Goal: Find specific page/section: Find specific page/section

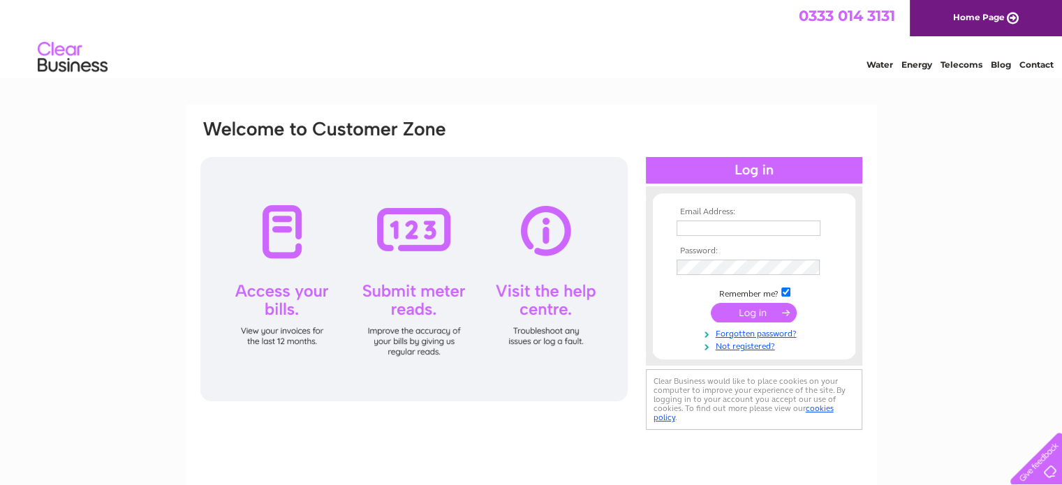
click at [707, 218] on td at bounding box center [754, 228] width 162 height 22
click at [717, 223] on input "text" at bounding box center [749, 228] width 144 height 15
type input "[EMAIL_ADDRESS][DOMAIN_NAME]"
click at [711, 304] on input "submit" at bounding box center [754, 314] width 86 height 20
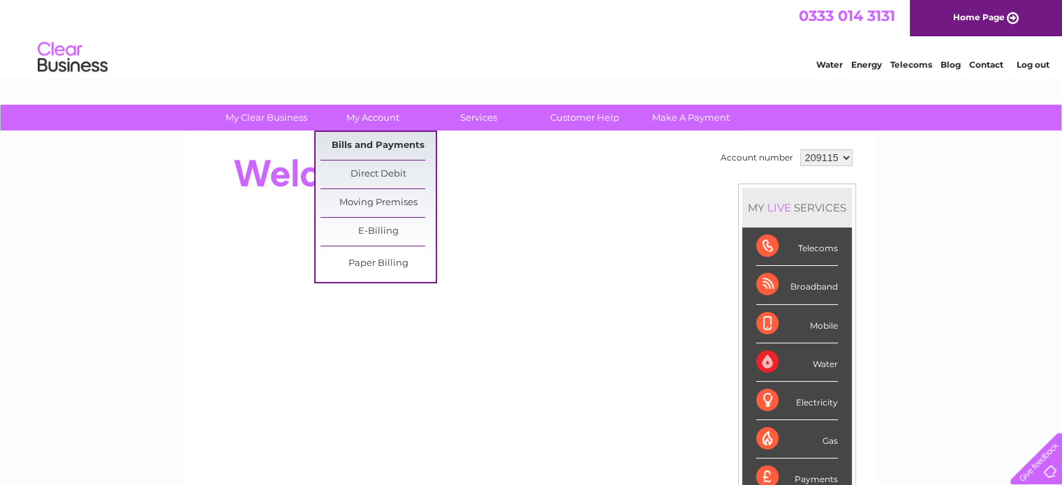
click at [390, 138] on link "Bills and Payments" at bounding box center [378, 146] width 115 height 28
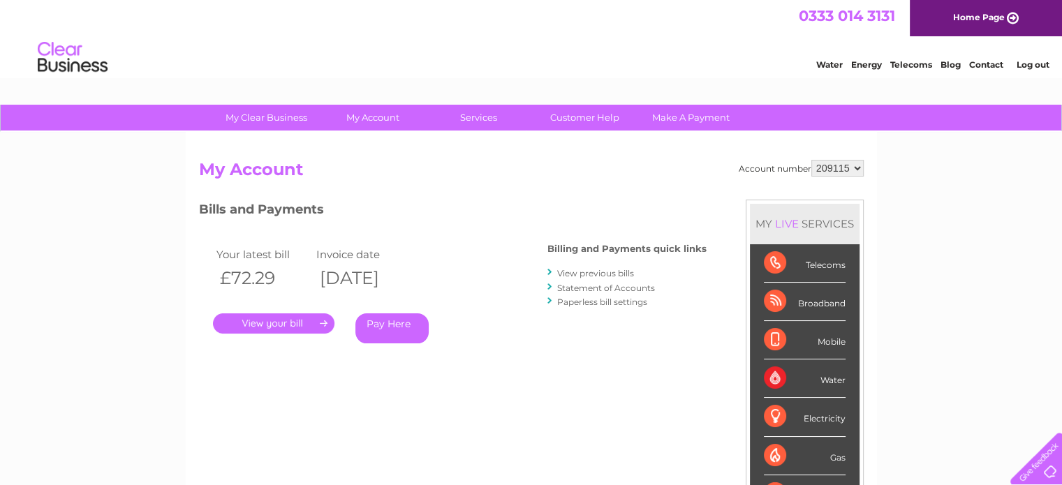
click at [267, 320] on link "." at bounding box center [274, 324] width 122 height 20
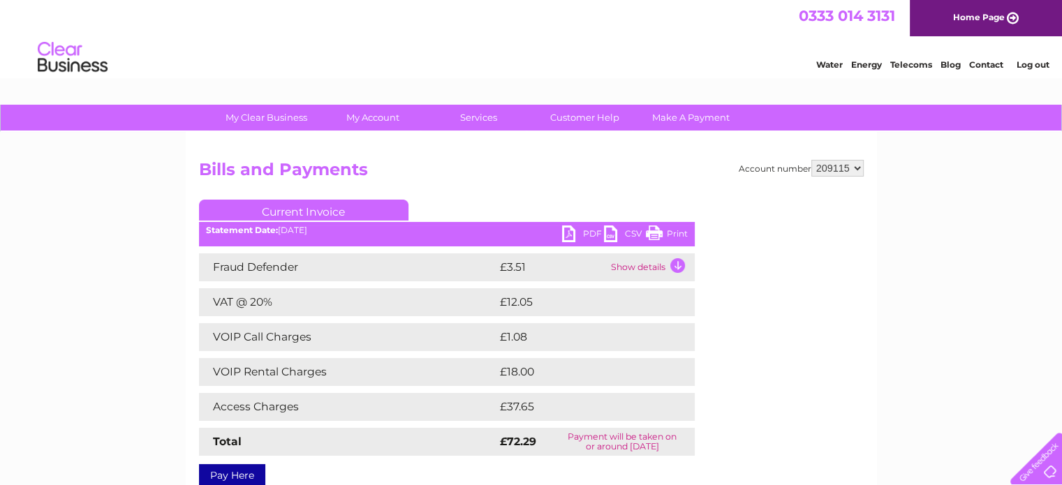
click at [594, 233] on link "PDF" at bounding box center [583, 236] width 42 height 20
